Goal: Information Seeking & Learning: Learn about a topic

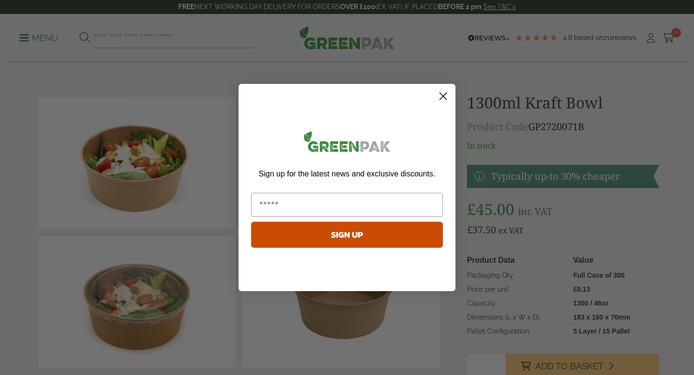
click at [445, 95] on circle "Close dialog" at bounding box center [443, 96] width 16 height 16
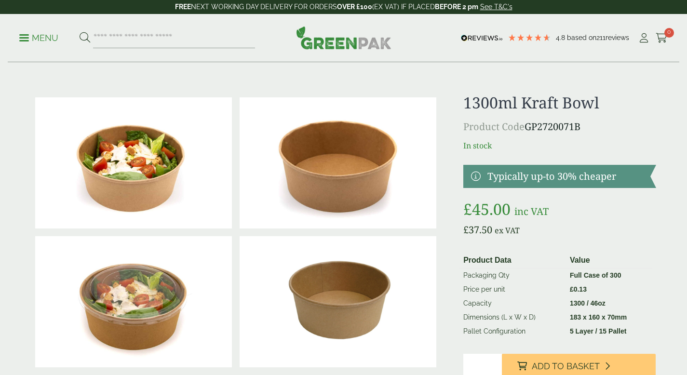
click at [25, 38] on span at bounding box center [24, 37] width 10 height 1
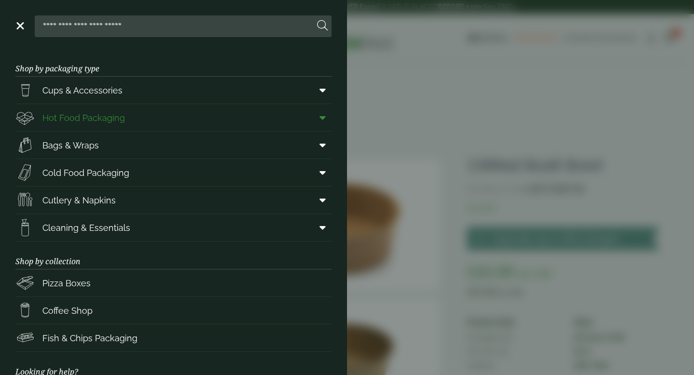
click at [98, 121] on span "Hot Food Packaging" at bounding box center [83, 117] width 82 height 13
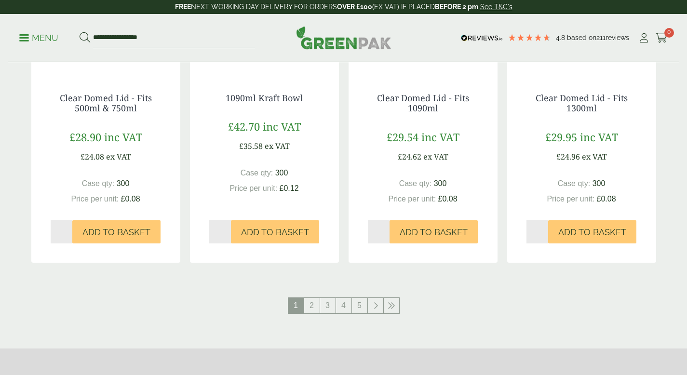
scroll to position [1019, 0]
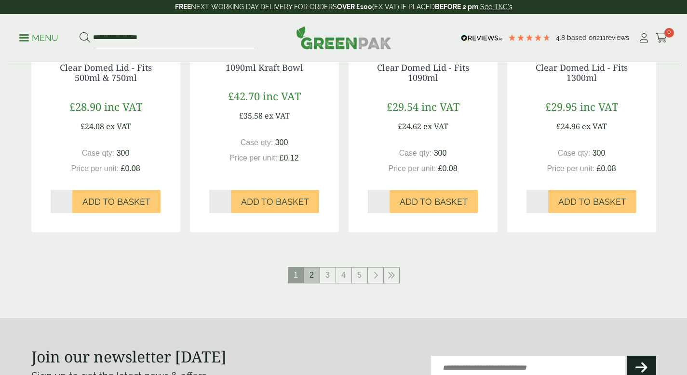
click at [310, 277] on link "2" at bounding box center [311, 274] width 15 height 15
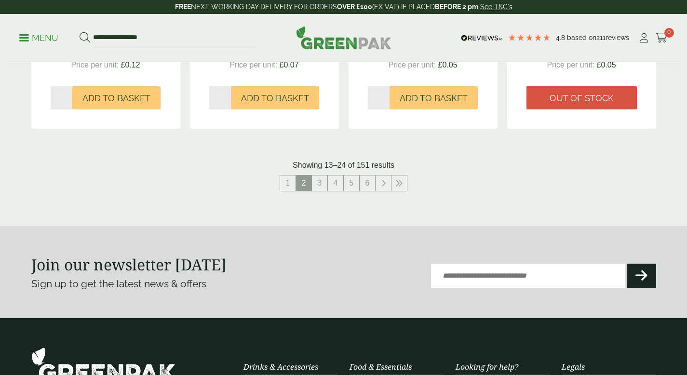
scroll to position [1129, 0]
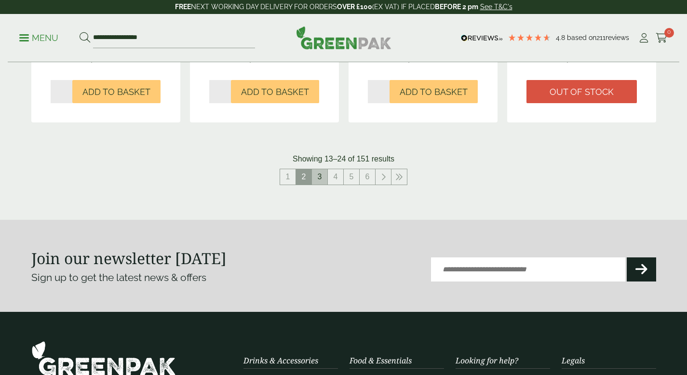
click at [318, 177] on link "3" at bounding box center [319, 176] width 15 height 15
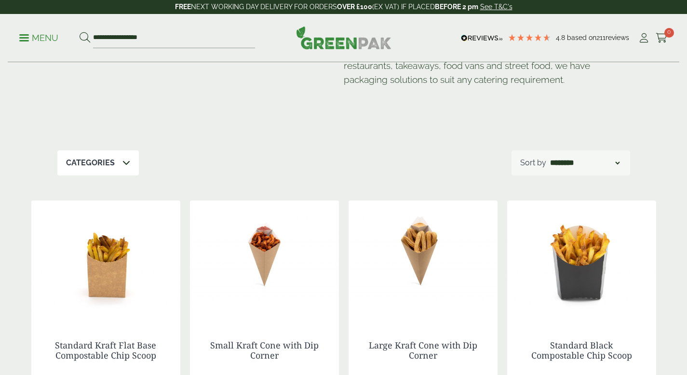
scroll to position [91, 0]
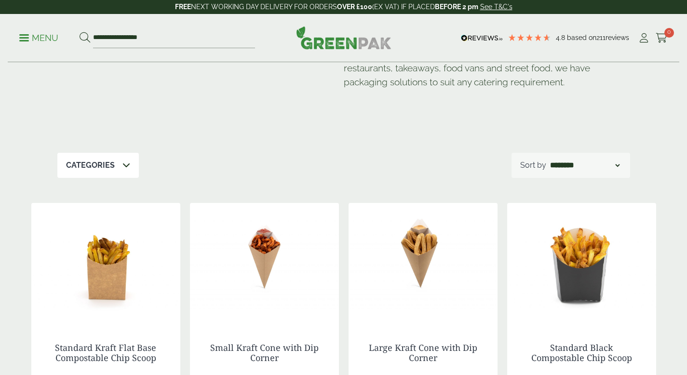
click at [620, 164] on select "**********" at bounding box center [584, 165] width 73 height 12
click at [125, 163] on icon at bounding box center [126, 165] width 8 height 8
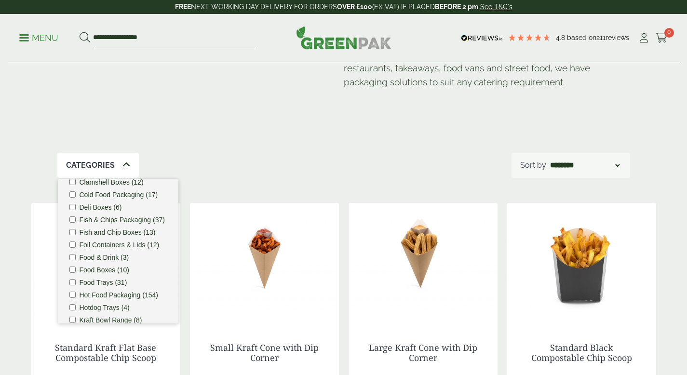
scroll to position [98, 0]
click at [316, 137] on div "Hot Food Packaging Our extensive range of recyclable food packaging offers a gr…" at bounding box center [343, 62] width 572 height 181
click at [623, 112] on div "Our extensive range of recyclable food packaging offers a green alternative to …" at bounding box center [487, 60] width 286 height 108
click at [122, 164] on icon at bounding box center [126, 165] width 8 height 8
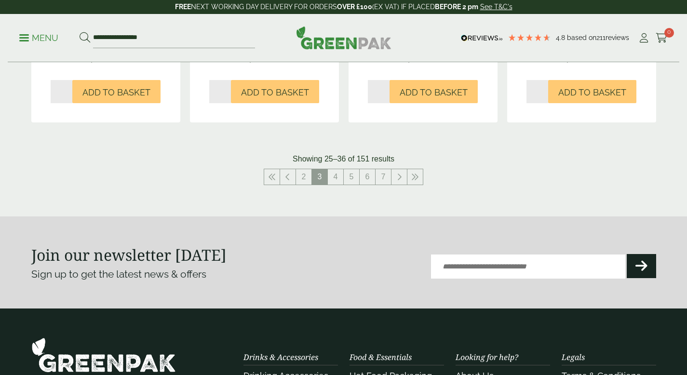
scroll to position [1121, 0]
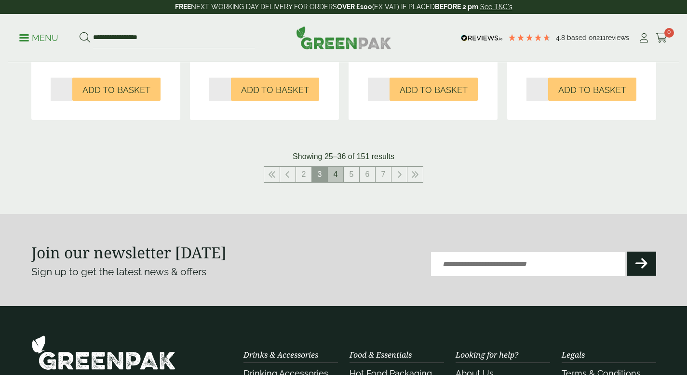
click at [334, 173] on link "4" at bounding box center [335, 174] width 15 height 15
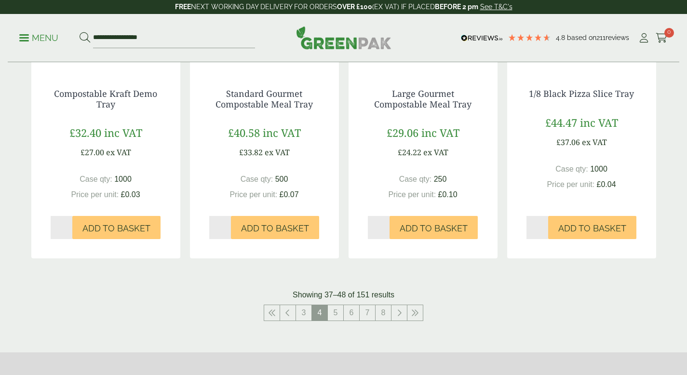
scroll to position [987, 0]
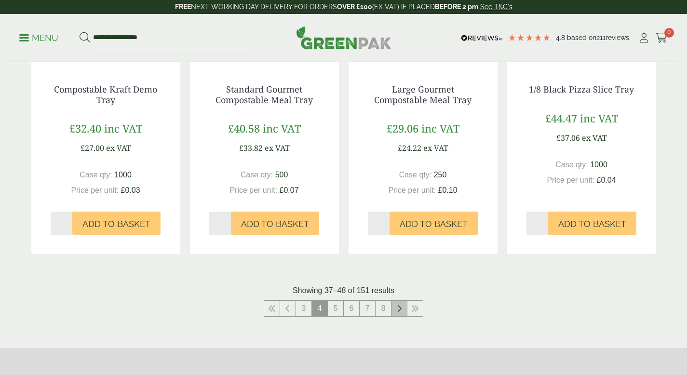
click at [400, 306] on icon at bounding box center [399, 308] width 5 height 8
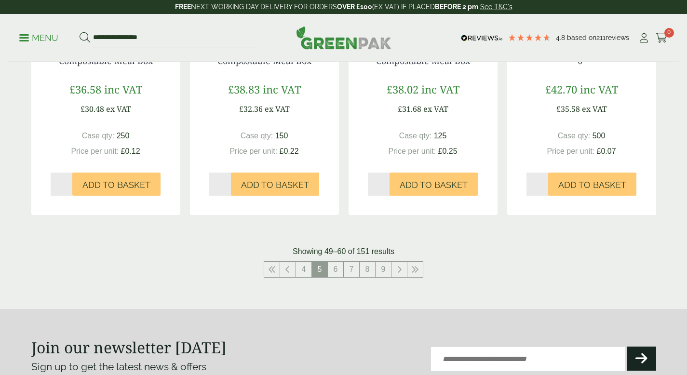
scroll to position [1028, 0]
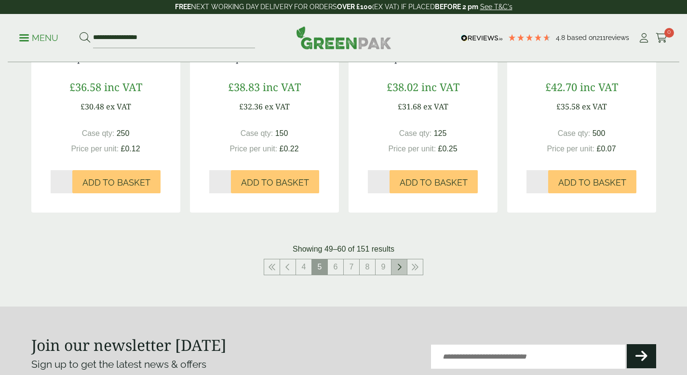
click at [397, 267] on icon at bounding box center [399, 267] width 5 height 8
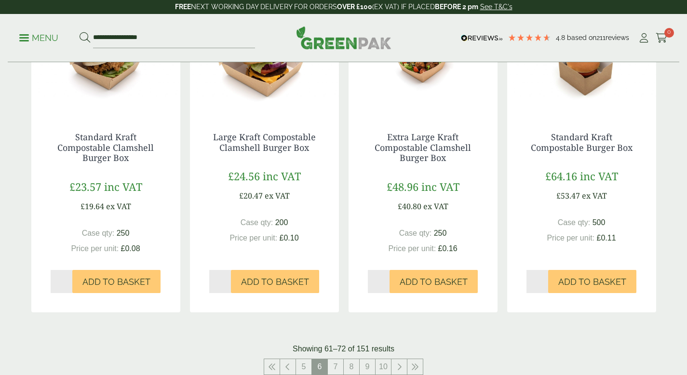
scroll to position [1081, 0]
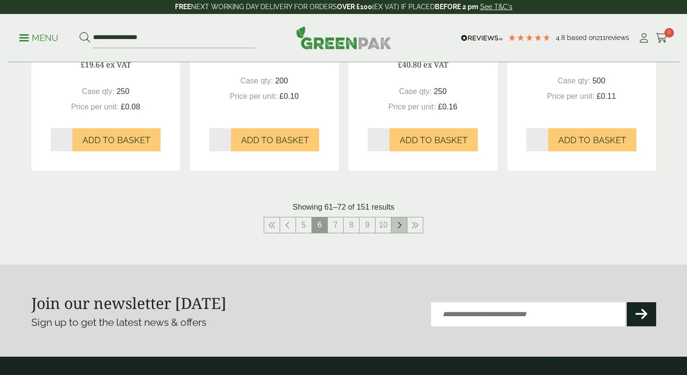
click at [398, 222] on icon at bounding box center [399, 225] width 5 height 8
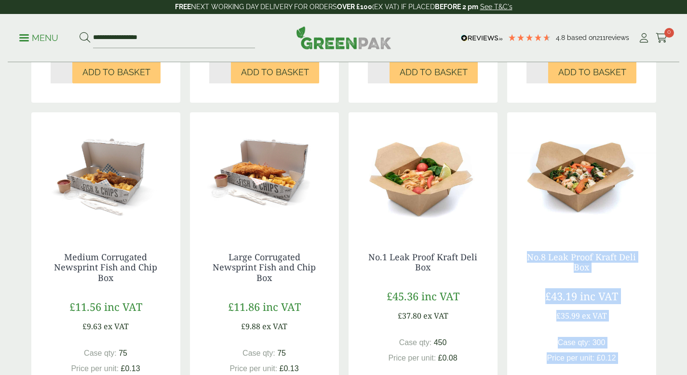
scroll to position [823, 0]
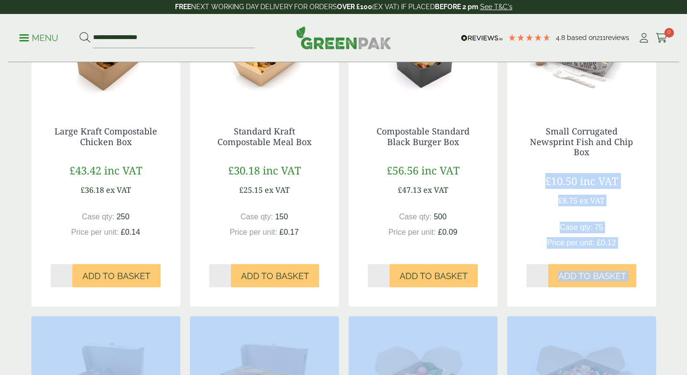
drag, startPoint x: 693, startPoint y: 261, endPoint x: 673, endPoint y: 161, distance: 102.2
click at [673, 161] on html "4.8 Based on 211 reviews FREE NEXT WORKING DAY DELIVERY - See T&C's FREE NEXT W…" at bounding box center [343, 227] width 687 height 1706
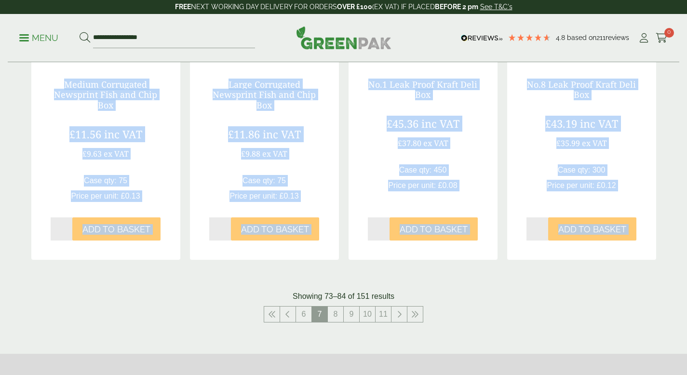
scroll to position [1018, 0]
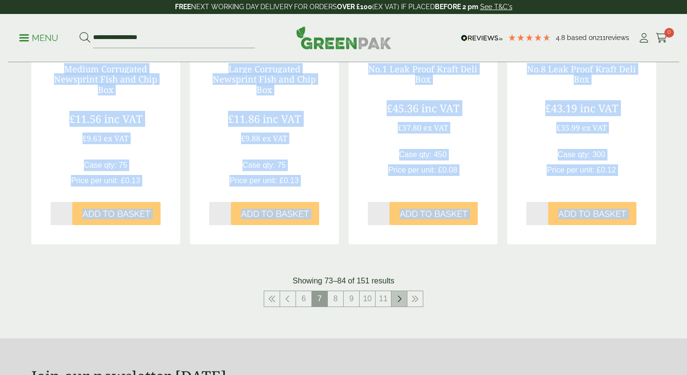
click at [397, 299] on icon at bounding box center [399, 299] width 5 height 8
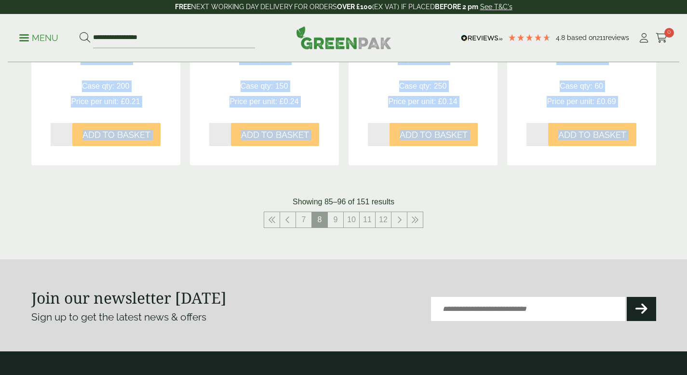
scroll to position [1082, 0]
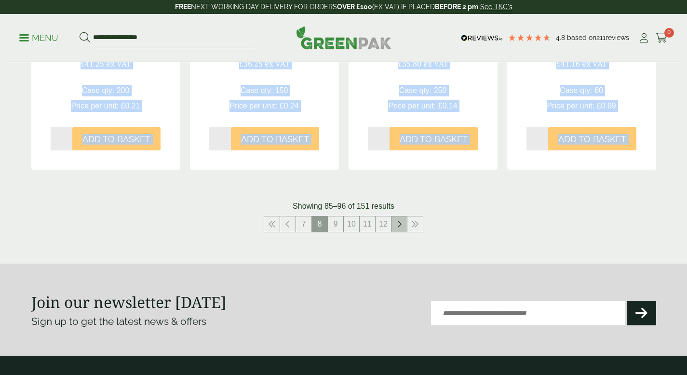
click at [399, 222] on icon at bounding box center [399, 224] width 5 height 8
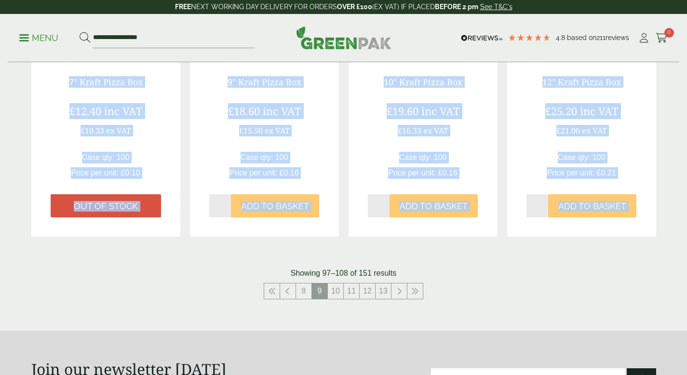
scroll to position [1029, 0]
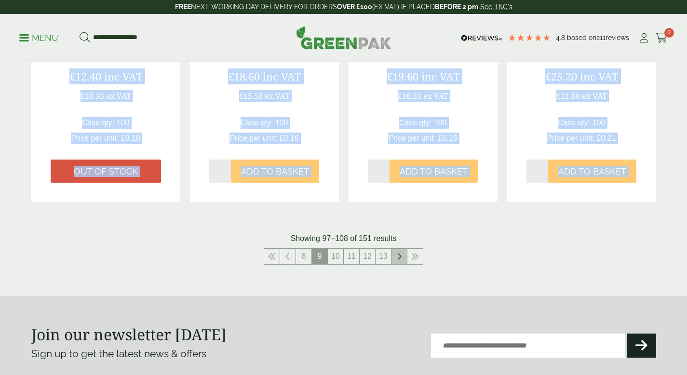
click at [398, 255] on icon at bounding box center [399, 256] width 5 height 8
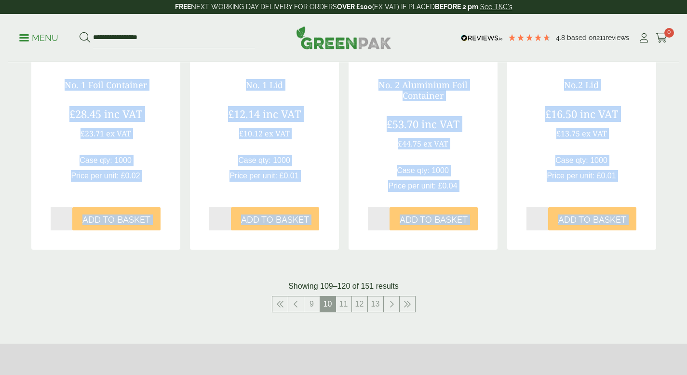
scroll to position [1011, 0]
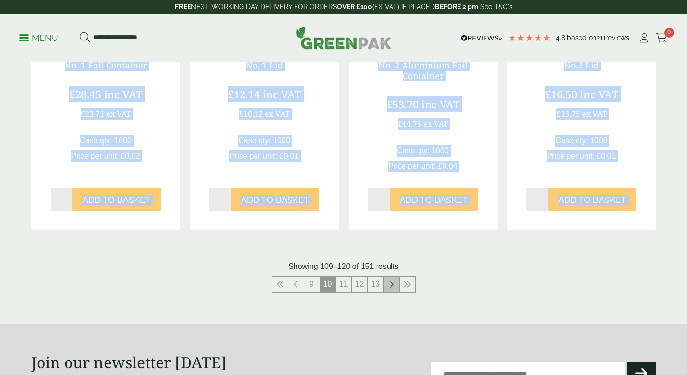
click at [391, 285] on icon at bounding box center [391, 284] width 5 height 8
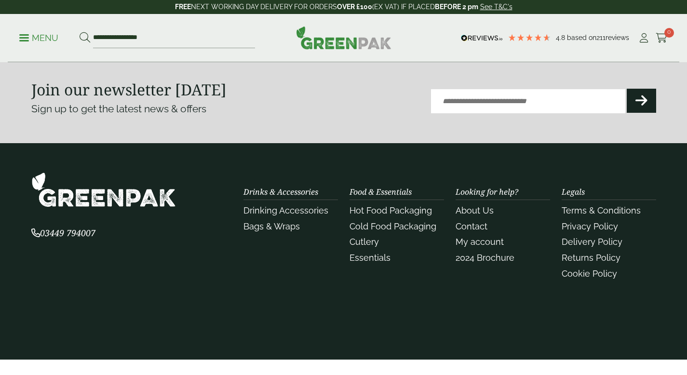
scroll to position [1086, 0]
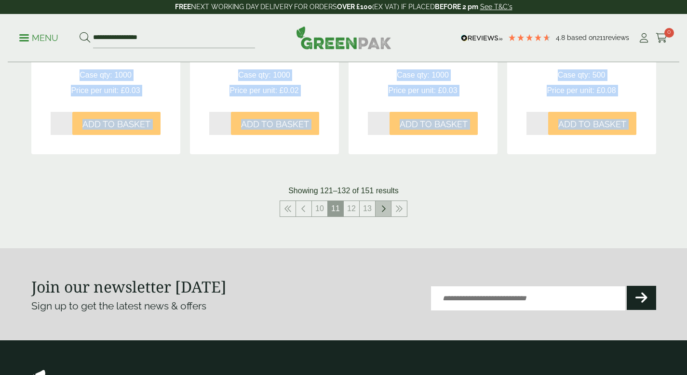
click at [384, 207] on icon at bounding box center [383, 209] width 5 height 8
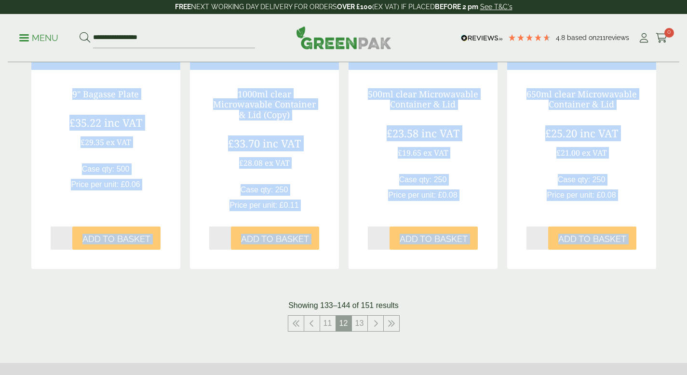
scroll to position [1015, 0]
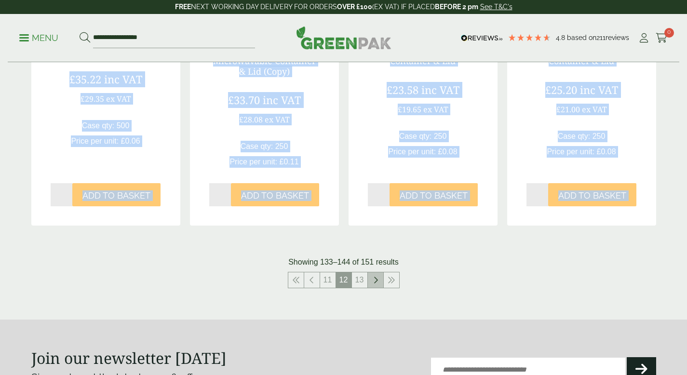
click at [375, 284] on icon at bounding box center [375, 280] width 5 height 8
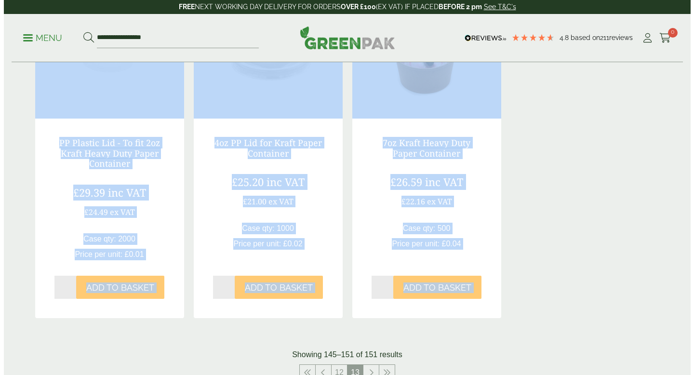
scroll to position [555, 0]
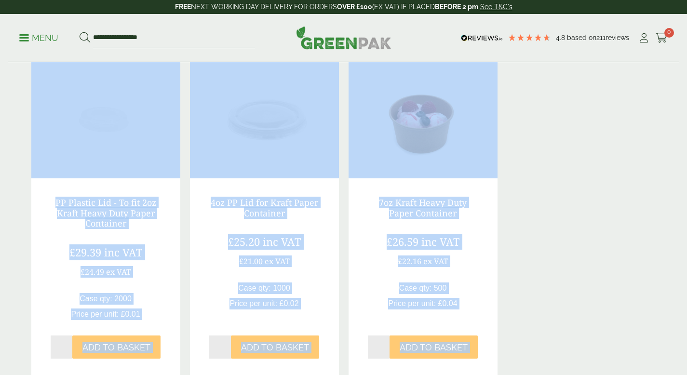
click at [21, 39] on p "Menu" at bounding box center [38, 38] width 39 height 12
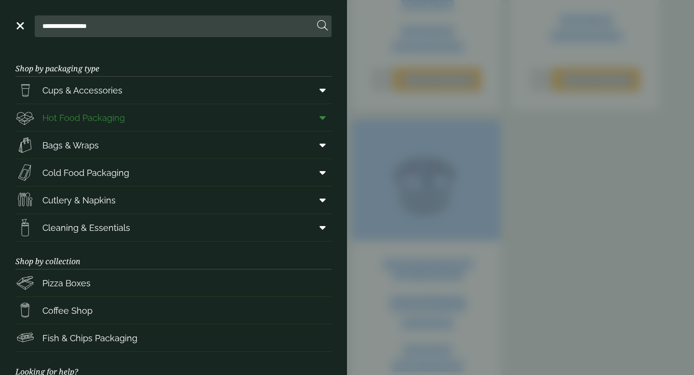
click at [108, 116] on span "Hot Food Packaging" at bounding box center [83, 117] width 82 height 13
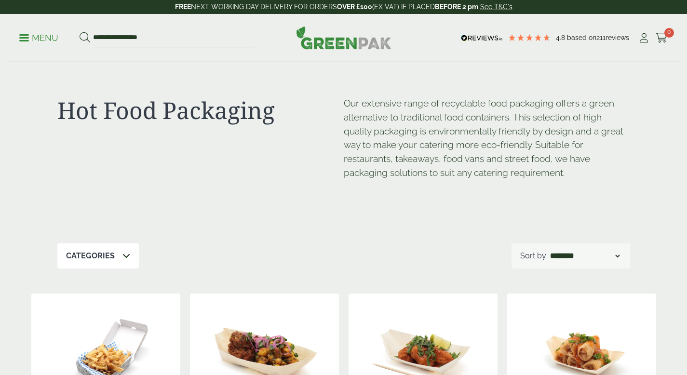
click at [22, 39] on p "Menu" at bounding box center [38, 38] width 39 height 12
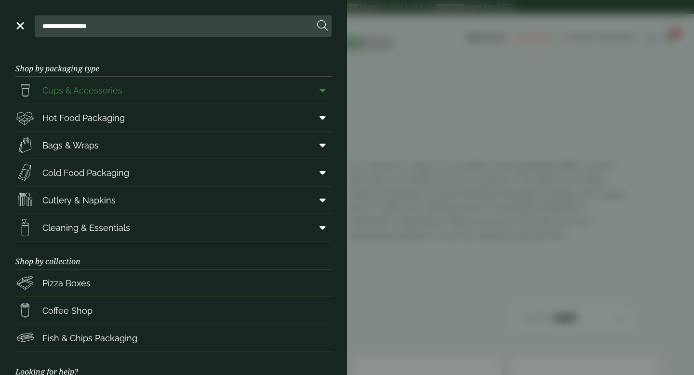
click at [117, 88] on span "Cups & Accessories" at bounding box center [82, 90] width 80 height 13
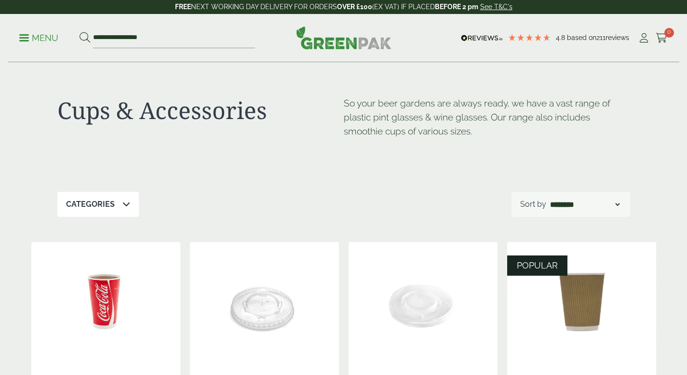
click at [123, 206] on icon at bounding box center [126, 204] width 8 height 8
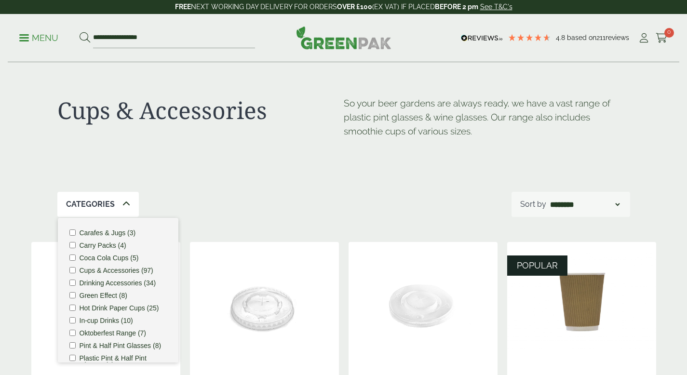
click at [167, 189] on div "Cups & Accessories So your beer gardens are always ready, we have a vast range …" at bounding box center [343, 127] width 572 height 129
click at [25, 36] on p "Menu" at bounding box center [38, 38] width 39 height 12
